Goal: Transaction & Acquisition: Purchase product/service

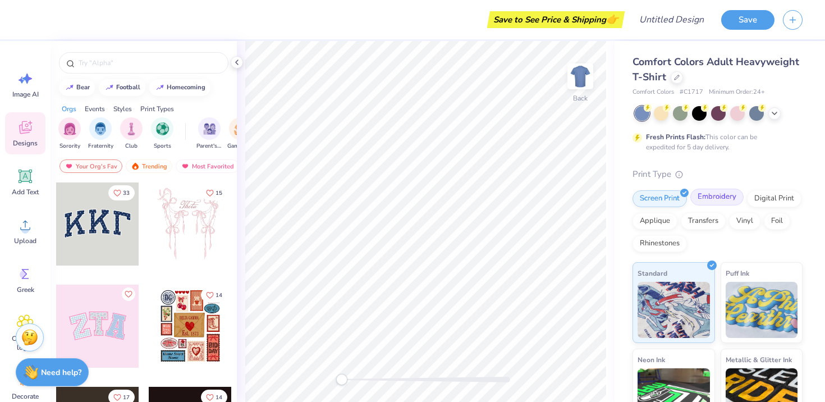
click at [723, 200] on div "Embroidery" at bounding box center [716, 197] width 53 height 17
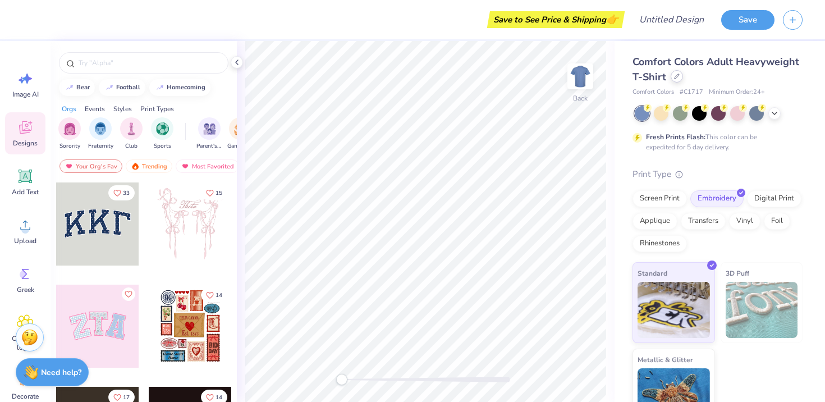
click at [674, 79] on icon at bounding box center [677, 76] width 6 height 6
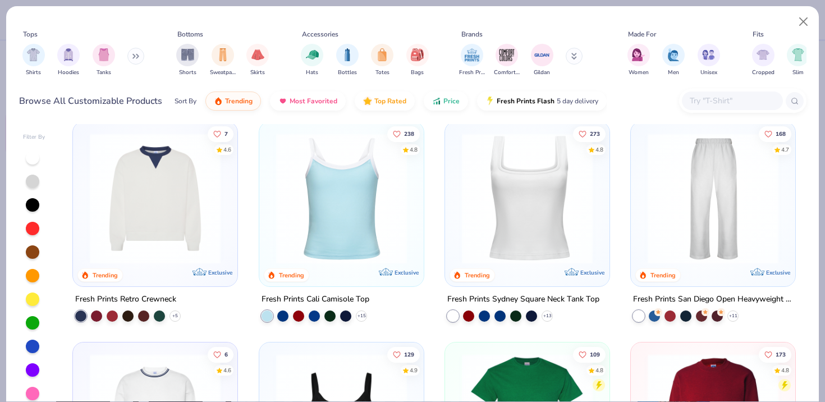
scroll to position [222, 0]
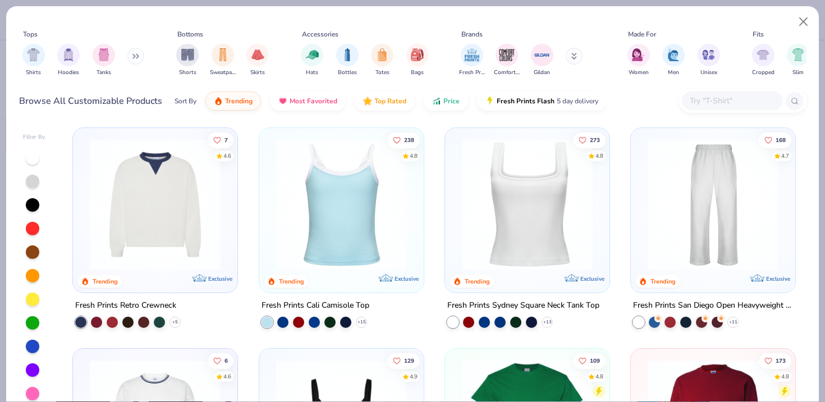
click at [131, 200] on img at bounding box center [155, 204] width 142 height 131
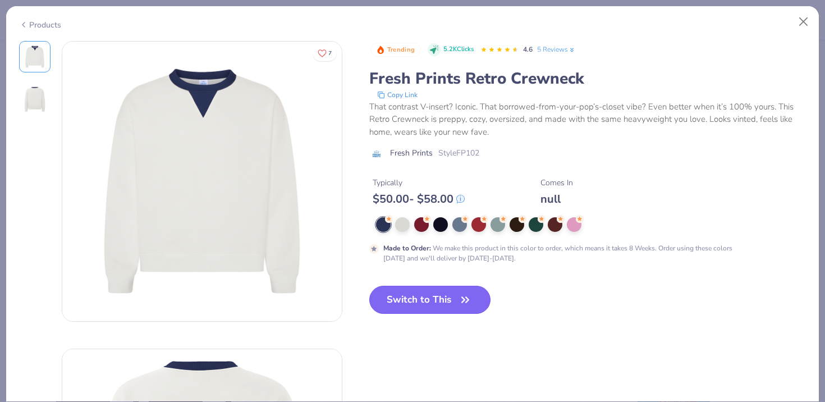
click at [468, 298] on icon "button" at bounding box center [465, 299] width 7 height 5
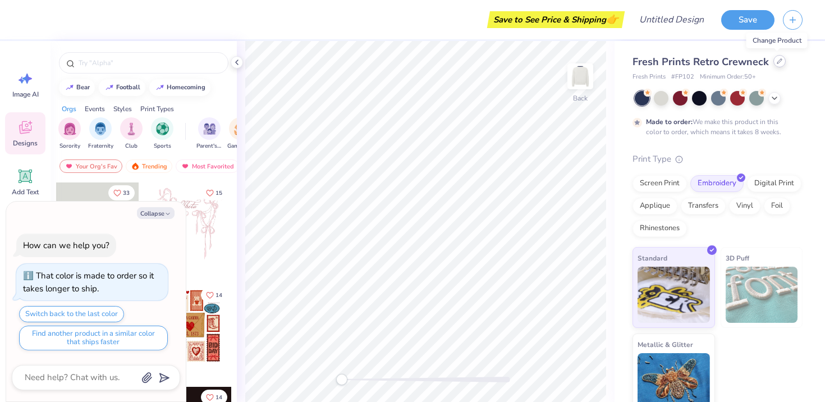
click at [775, 57] on div at bounding box center [779, 61] width 12 height 12
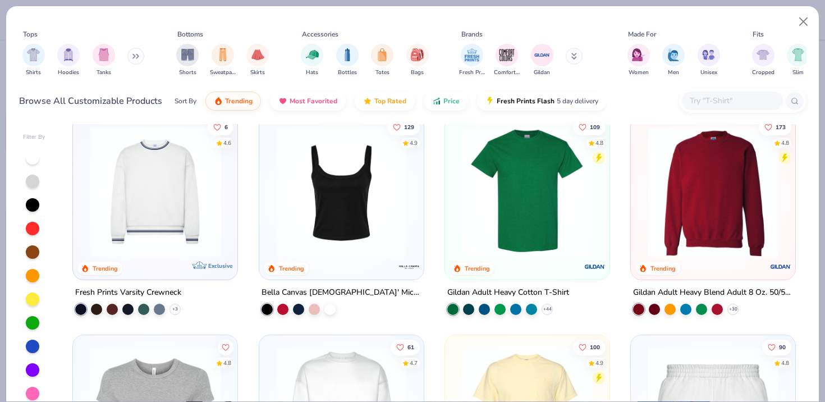
scroll to position [442, 0]
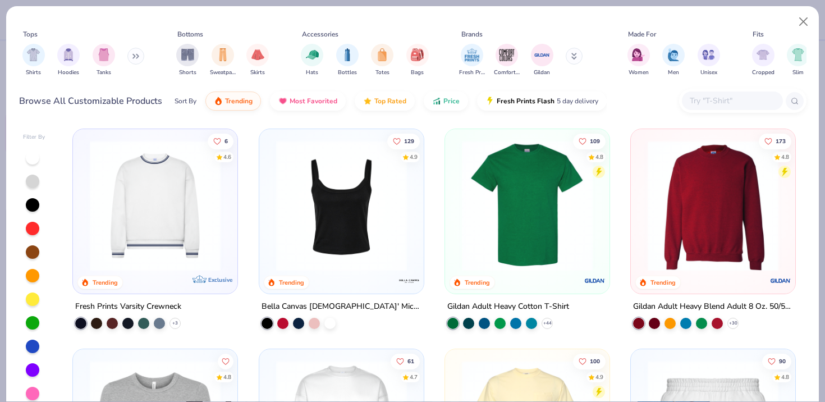
click at [142, 228] on img at bounding box center [155, 205] width 142 height 131
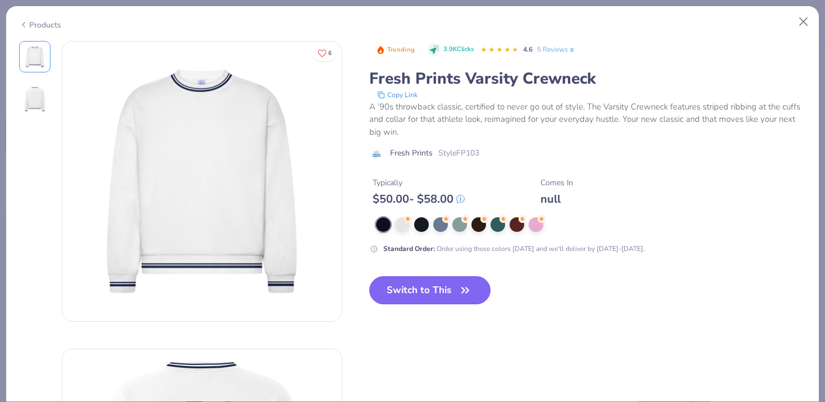
click at [422, 293] on button "Switch to This" at bounding box center [430, 290] width 122 height 28
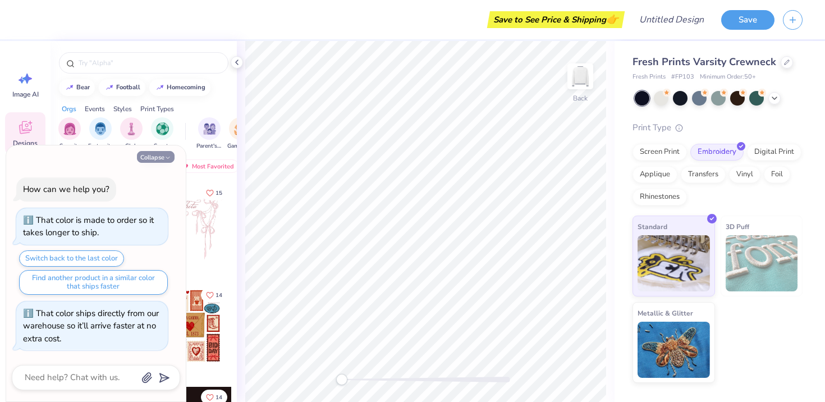
click at [166, 158] on icon "button" at bounding box center [167, 157] width 7 height 7
type textarea "x"
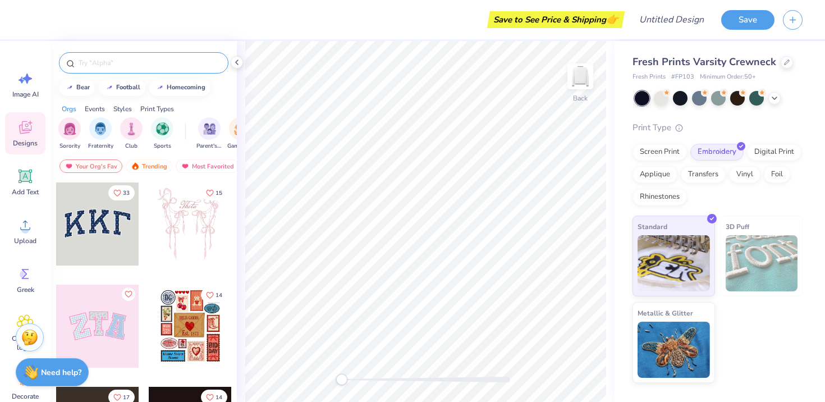
click at [151, 62] on input "text" at bounding box center [149, 62] width 144 height 11
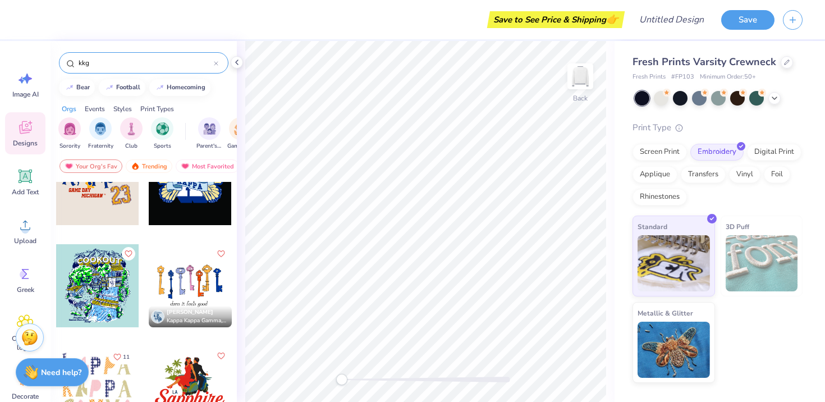
scroll to position [1280, 0]
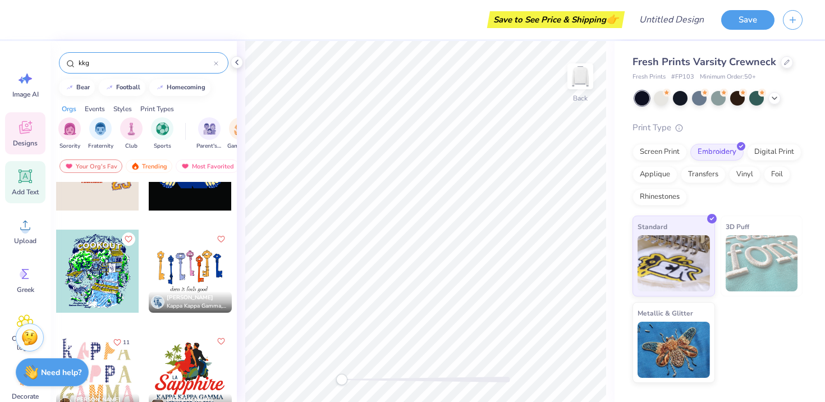
type input "kkg"
click at [24, 183] on icon at bounding box center [25, 176] width 17 height 17
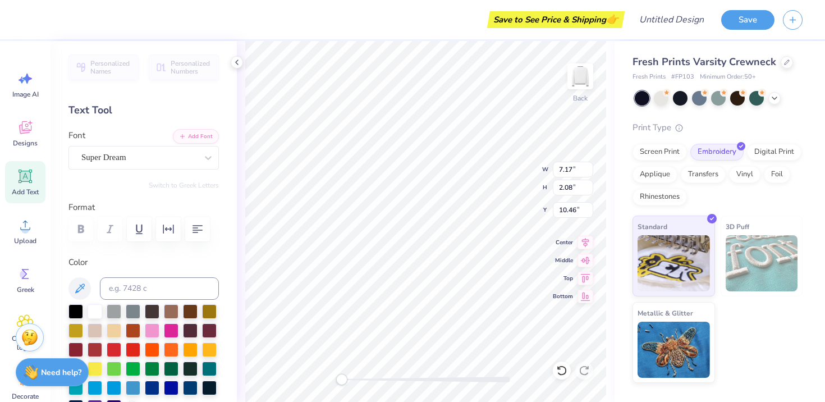
scroll to position [0, 0]
click at [583, 279] on icon at bounding box center [585, 276] width 16 height 13
click at [216, 155] on div at bounding box center [208, 158] width 20 height 20
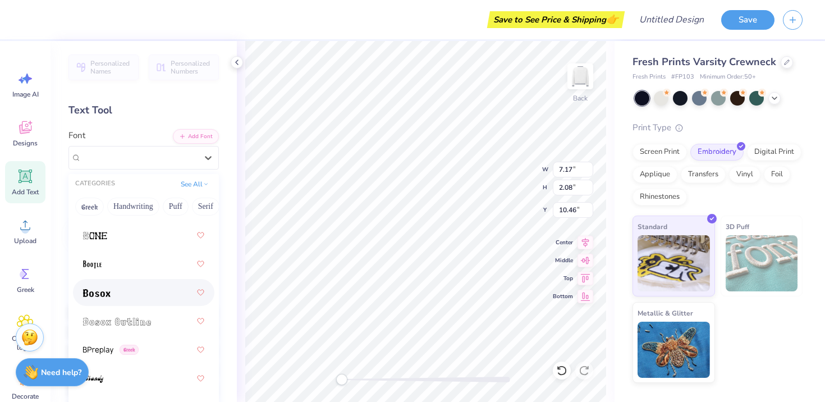
scroll to position [1021, 0]
click at [90, 291] on img at bounding box center [96, 289] width 27 height 8
